Goal: Information Seeking & Learning: Learn about a topic

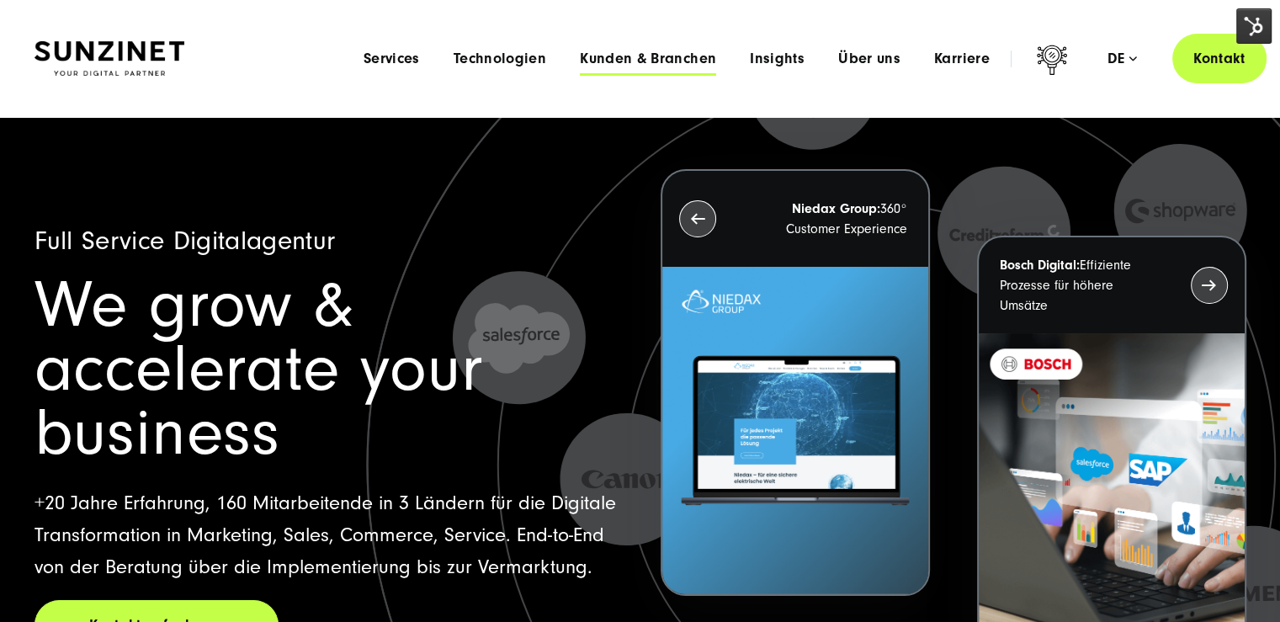
click at [663, 58] on span "Kunden & Branchen" at bounding box center [648, 59] width 136 height 17
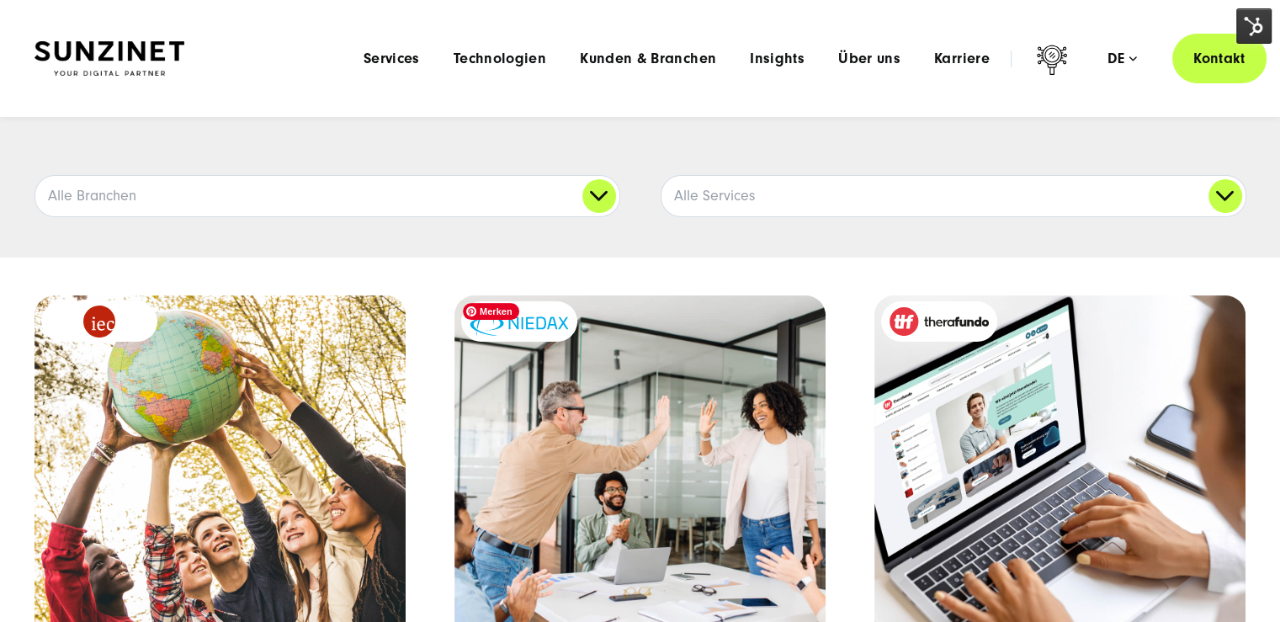
scroll to position [253, 0]
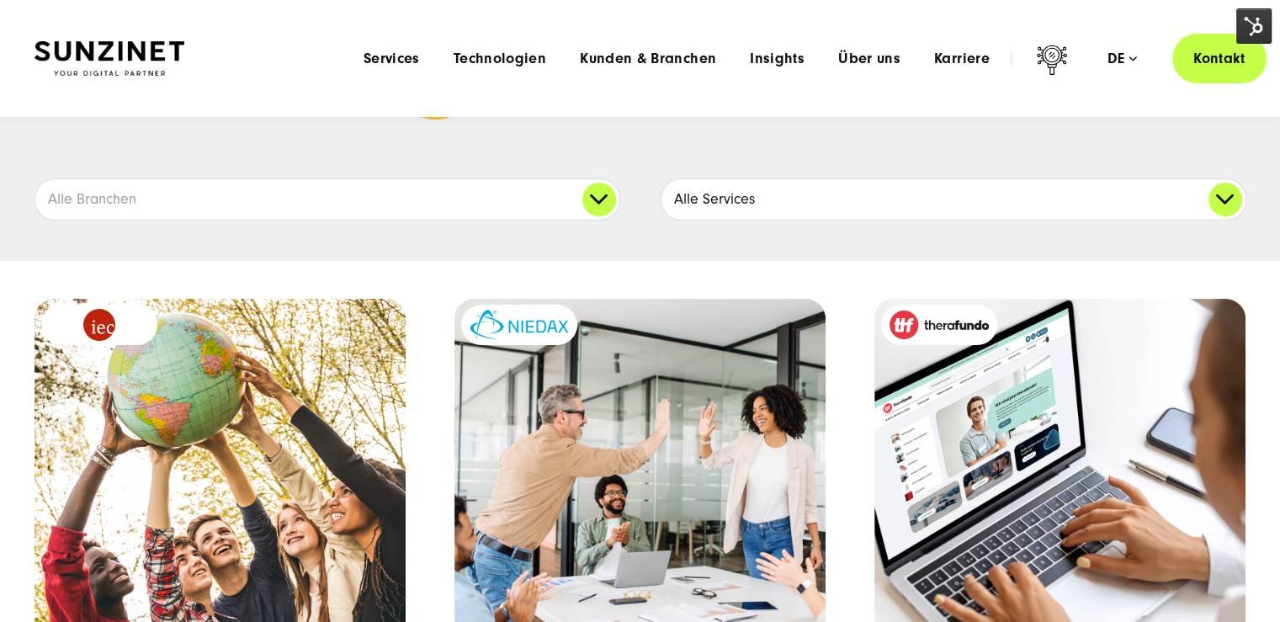
click at [753, 205] on link "Alle Services" at bounding box center [954, 199] width 584 height 40
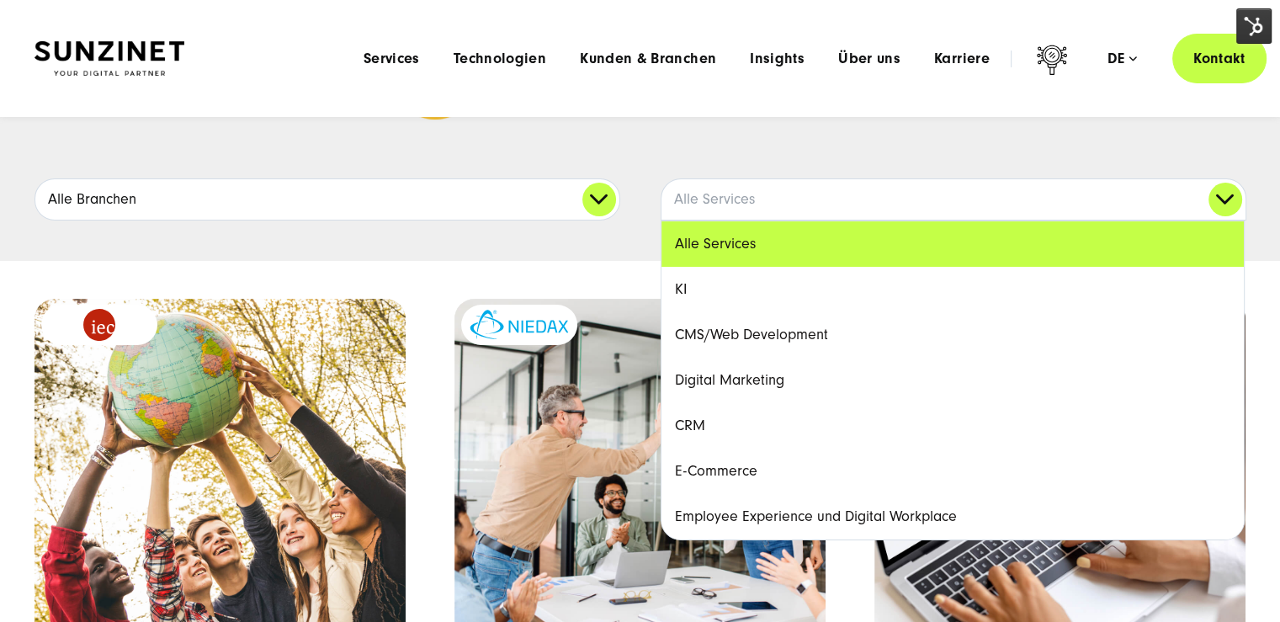
click at [570, 207] on link "Alle Branchen" at bounding box center [327, 199] width 584 height 40
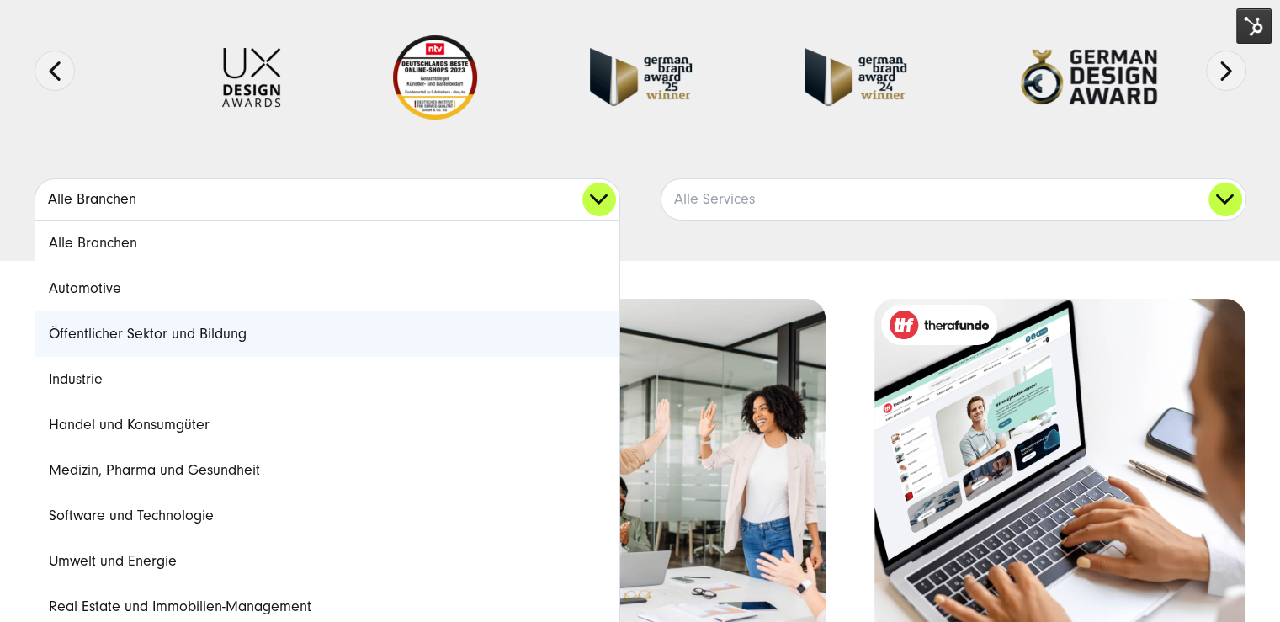
scroll to position [421, 0]
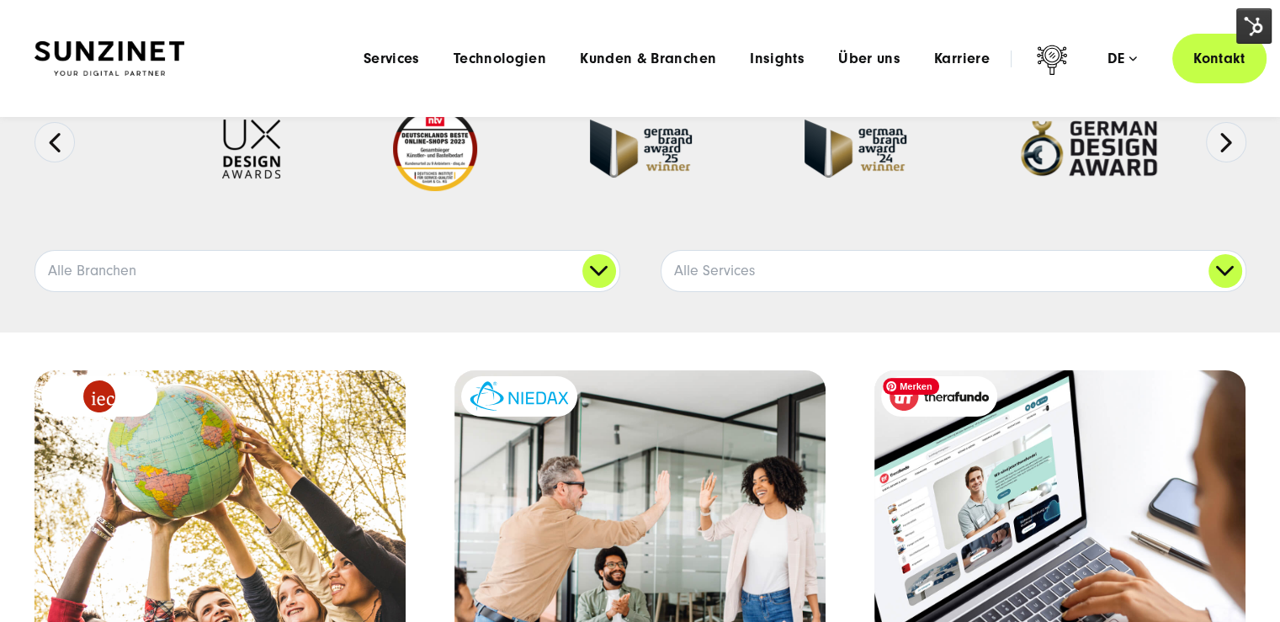
scroll to position [0, 0]
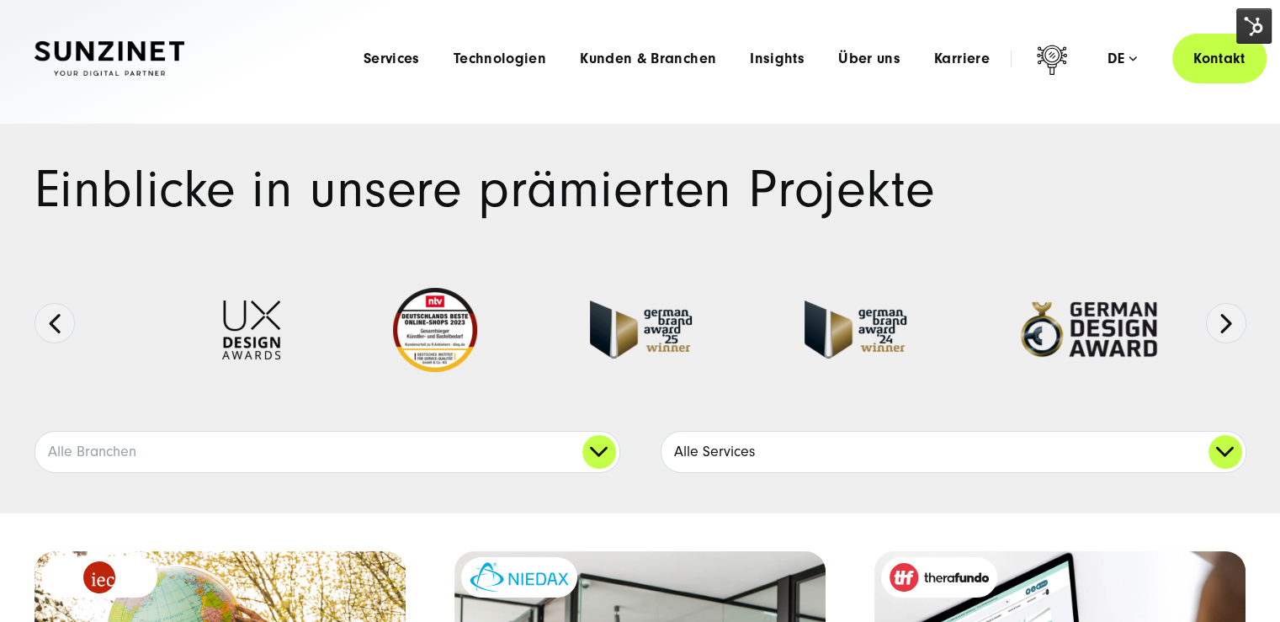
click at [885, 446] on link "Alle Services" at bounding box center [954, 452] width 584 height 40
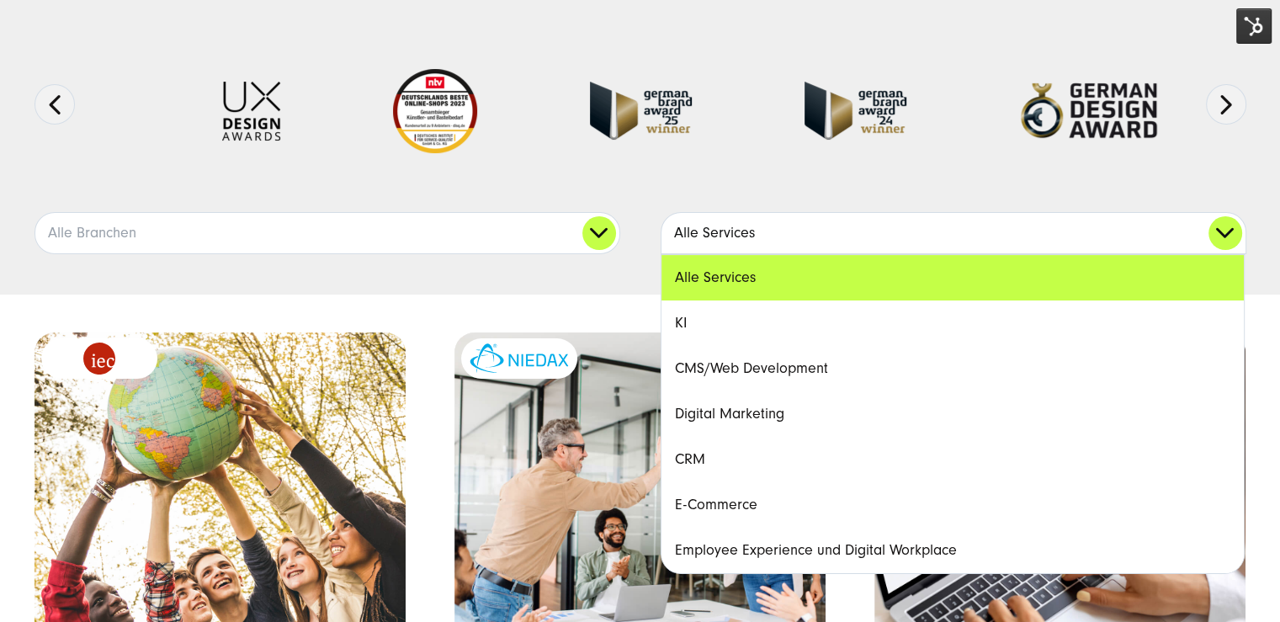
scroll to position [253, 0]
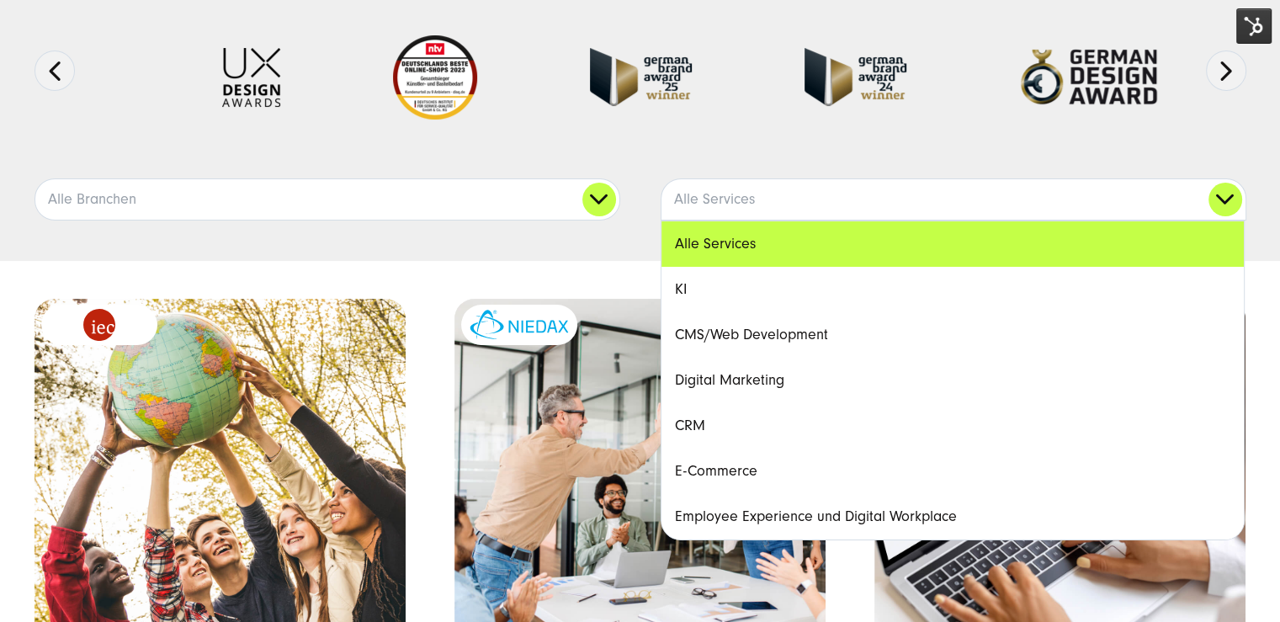
click at [751, 381] on link "Digital Marketing" at bounding box center [953, 380] width 583 height 45
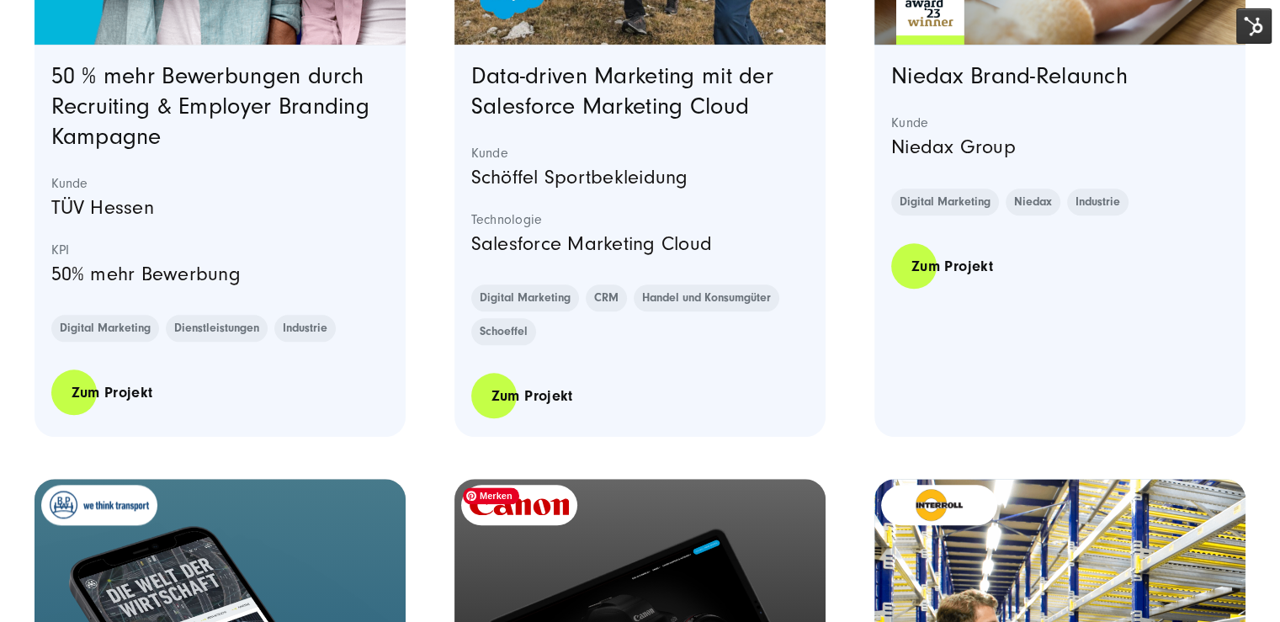
scroll to position [2020, 0]
